Goal: Browse casually: Explore the website without a specific task or goal

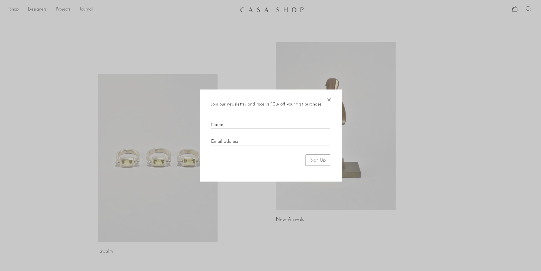
click at [328, 100] on span "×" at bounding box center [329, 98] width 6 height 18
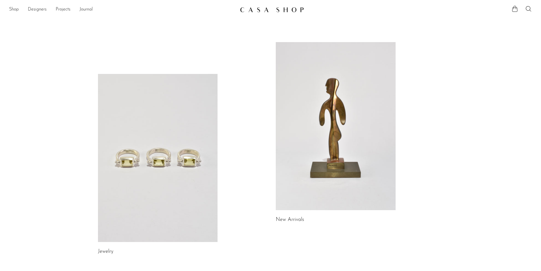
click at [183, 160] on link at bounding box center [158, 158] width 120 height 168
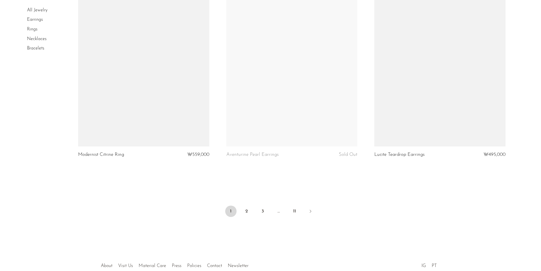
scroll to position [2416, 0]
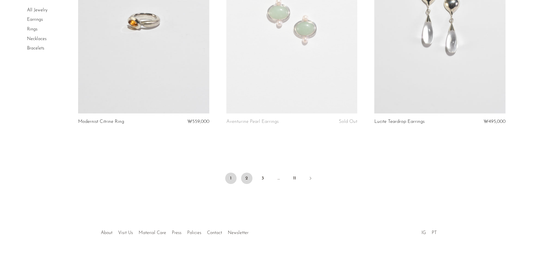
click at [248, 180] on link "2" at bounding box center [246, 177] width 11 height 11
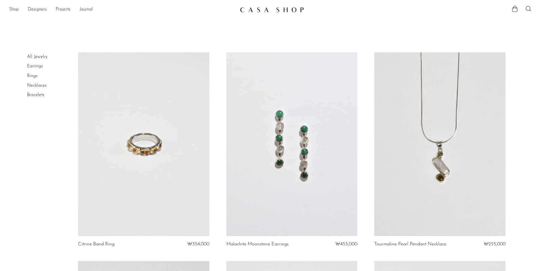
click at [14, 10] on link "Shop" at bounding box center [14, 9] width 10 height 7
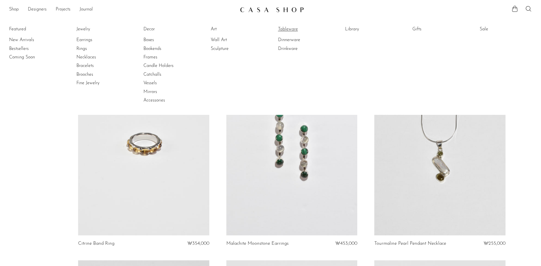
click at [290, 29] on link "Tableware" at bounding box center [299, 29] width 43 height 6
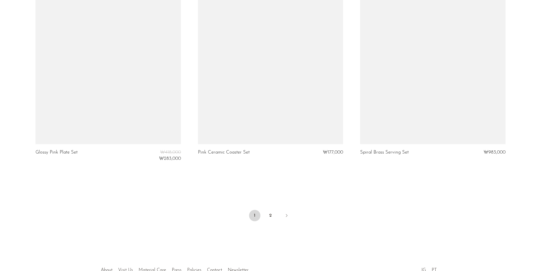
scroll to position [2661, 0]
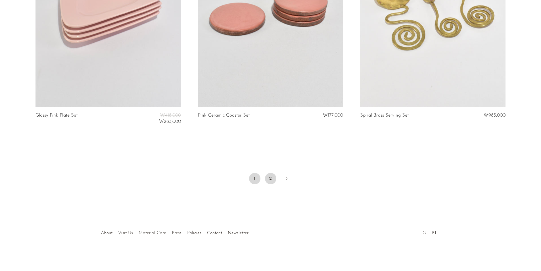
click at [269, 180] on link "2" at bounding box center [270, 178] width 11 height 11
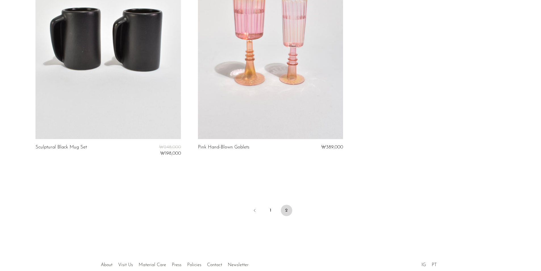
scroll to position [383, 0]
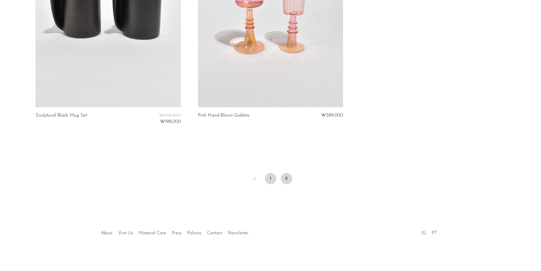
click at [273, 180] on link "1" at bounding box center [270, 178] width 11 height 11
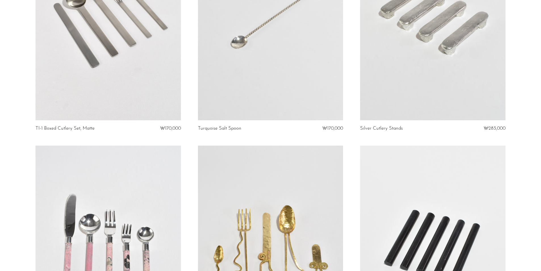
scroll to position [1334, 0]
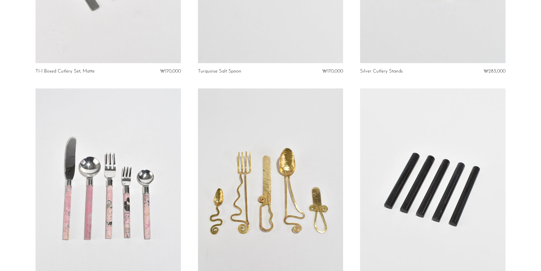
click at [125, 169] on link at bounding box center [107, 189] width 145 height 203
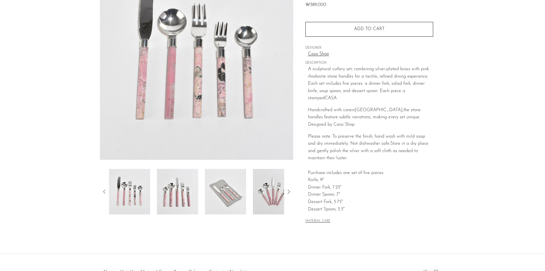
scroll to position [85, 0]
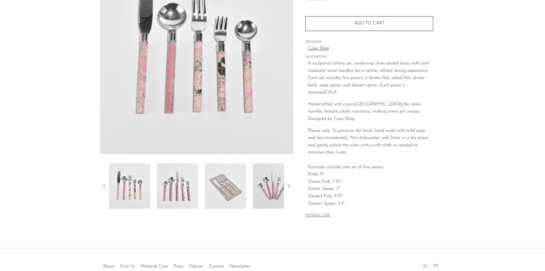
click at [184, 181] on img at bounding box center [177, 185] width 41 height 45
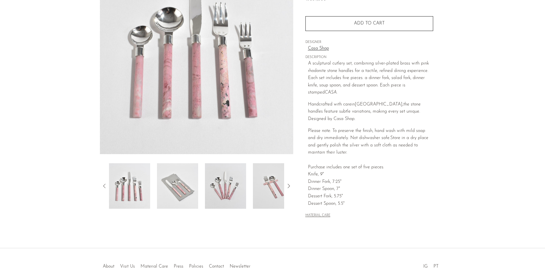
click at [185, 186] on img at bounding box center [177, 185] width 41 height 45
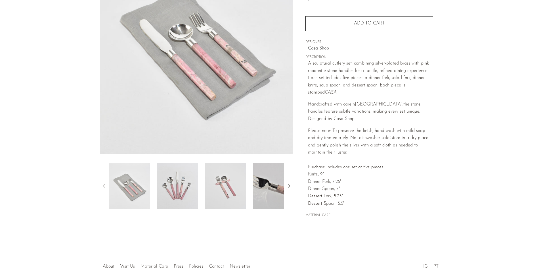
click at [194, 187] on img at bounding box center [177, 185] width 41 height 45
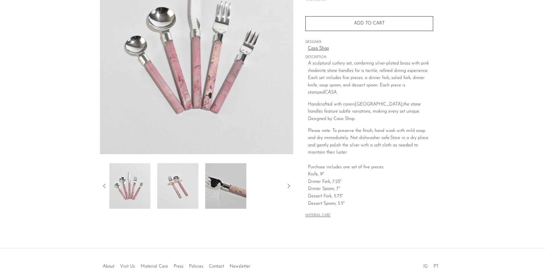
click at [185, 187] on img at bounding box center [177, 185] width 41 height 45
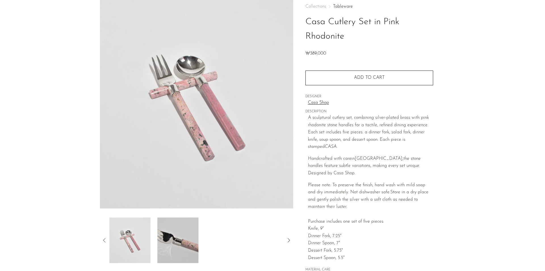
scroll to position [0, 0]
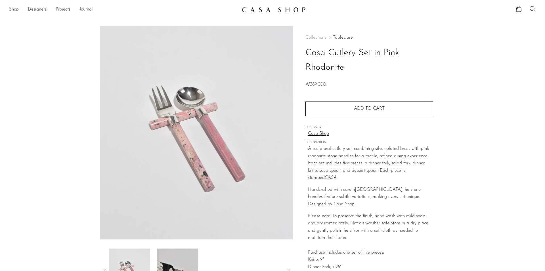
click at [12, 9] on link "Shop" at bounding box center [14, 9] width 10 height 7
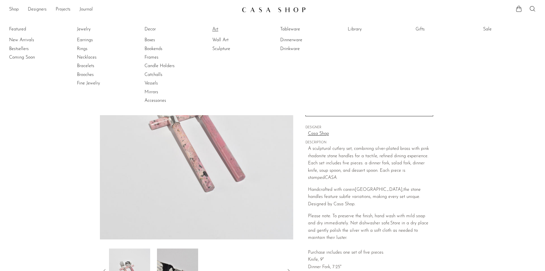
click at [217, 29] on link "Art" at bounding box center [233, 29] width 43 height 6
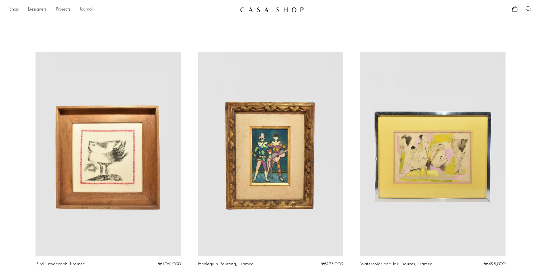
click at [12, 8] on link "Shop" at bounding box center [14, 9] width 10 height 7
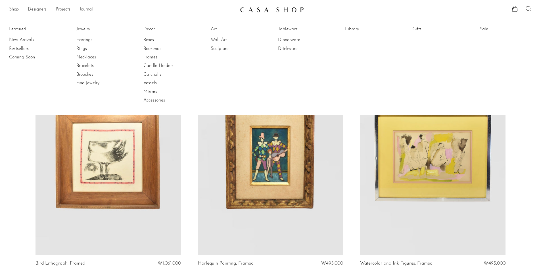
click at [148, 30] on link "Decor" at bounding box center [164, 29] width 43 height 6
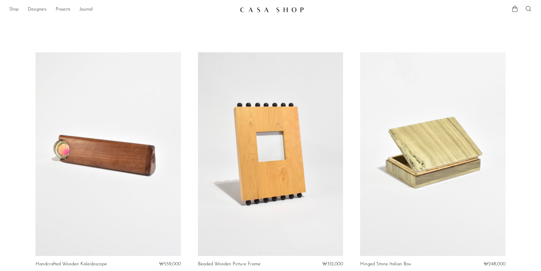
click at [12, 11] on link "Shop" at bounding box center [14, 9] width 10 height 7
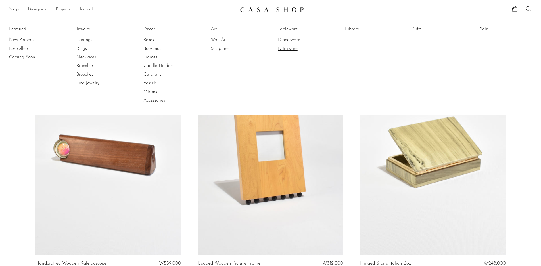
click at [294, 49] on link "Drinkware" at bounding box center [299, 49] width 43 height 6
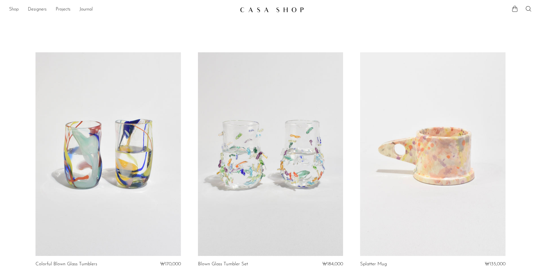
click at [13, 11] on link "Shop" at bounding box center [14, 9] width 10 height 7
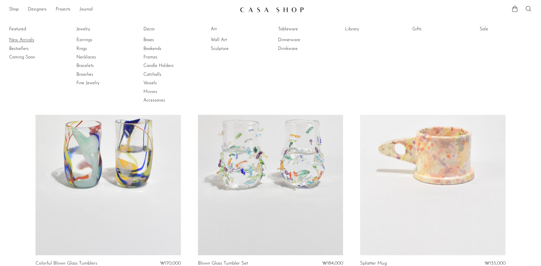
click at [27, 40] on link "New Arrivals" at bounding box center [30, 40] width 43 height 6
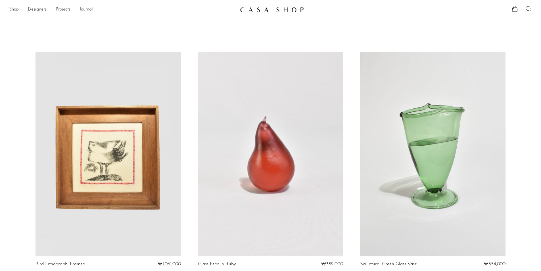
click at [13, 12] on link "Shop" at bounding box center [14, 9] width 10 height 7
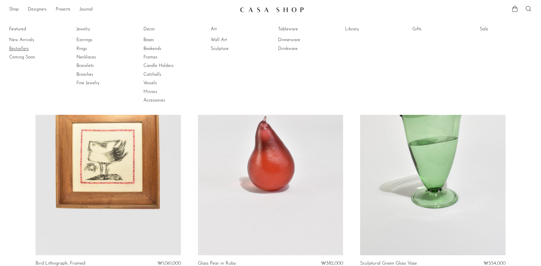
click at [18, 49] on link "Bestsellers" at bounding box center [30, 49] width 43 height 6
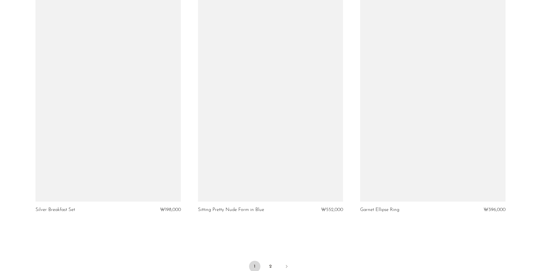
scroll to position [2655, 0]
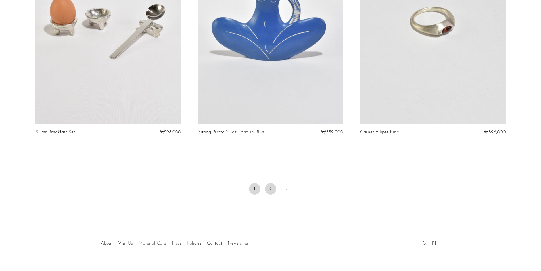
click at [269, 183] on link "2" at bounding box center [270, 188] width 11 height 11
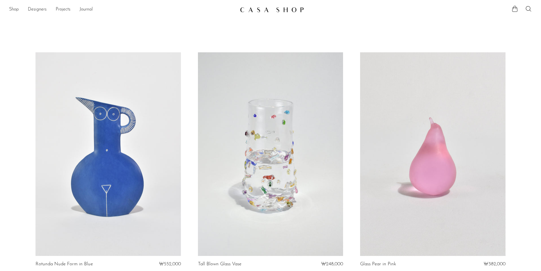
click at [287, 6] on link at bounding box center [270, 10] width 61 height 10
